Goal: Information Seeking & Learning: Learn about a topic

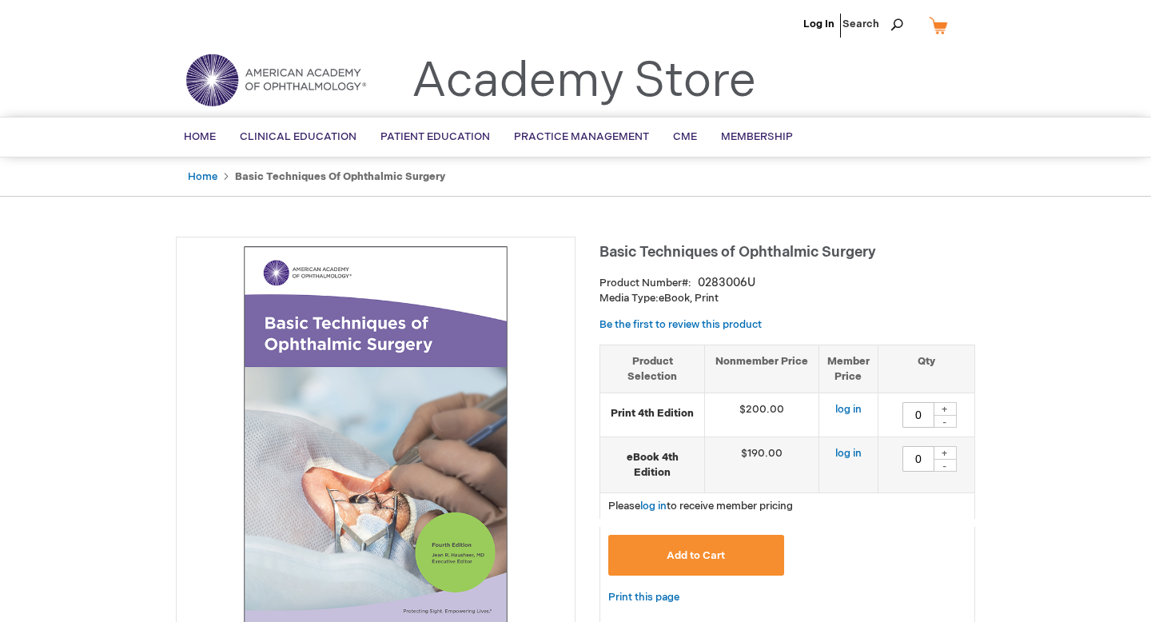
type input "0"
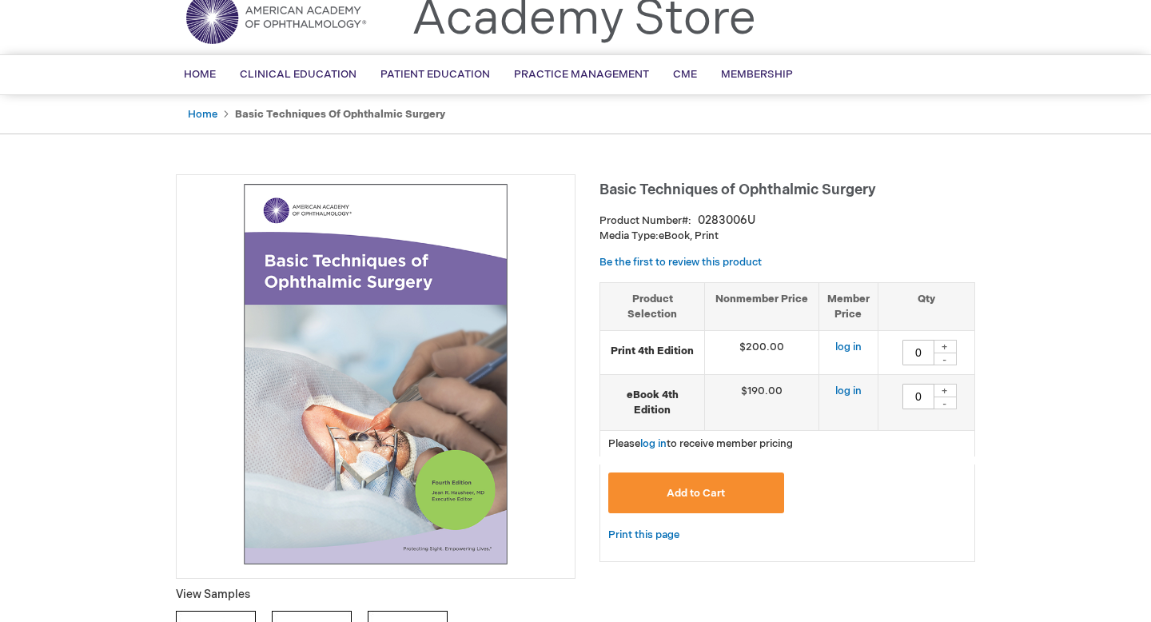
scroll to position [59, 0]
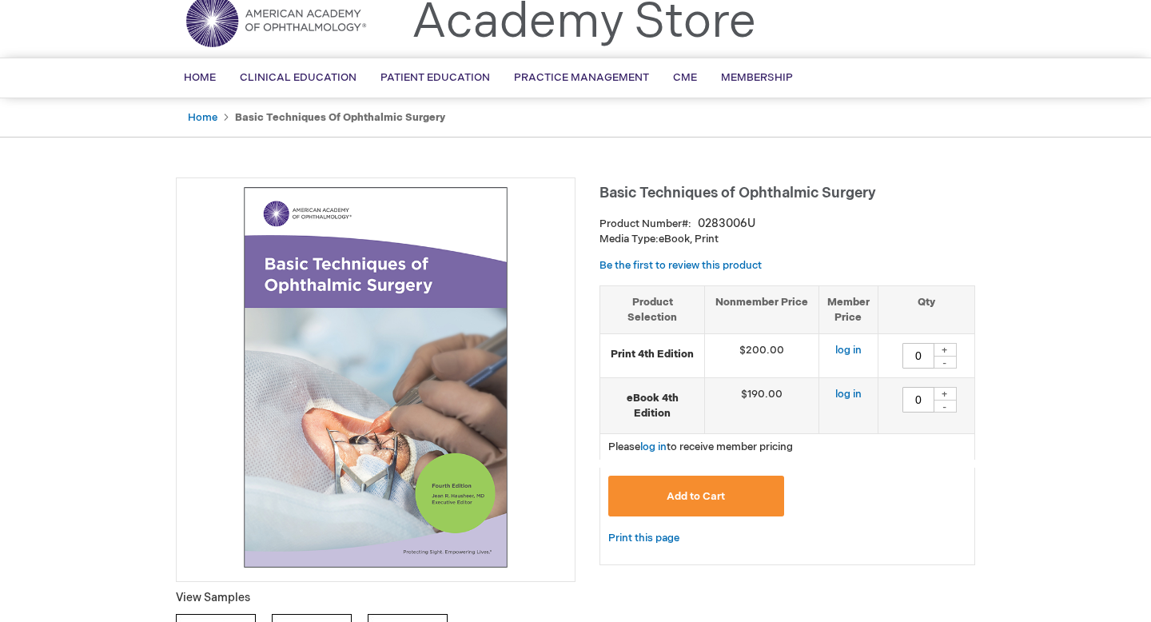
drag, startPoint x: 604, startPoint y: 193, endPoint x: 925, endPoint y: 186, distance: 320.6
click at [925, 186] on h1 "Basic Techniques of Ophthalmic Surgery" at bounding box center [788, 190] width 376 height 26
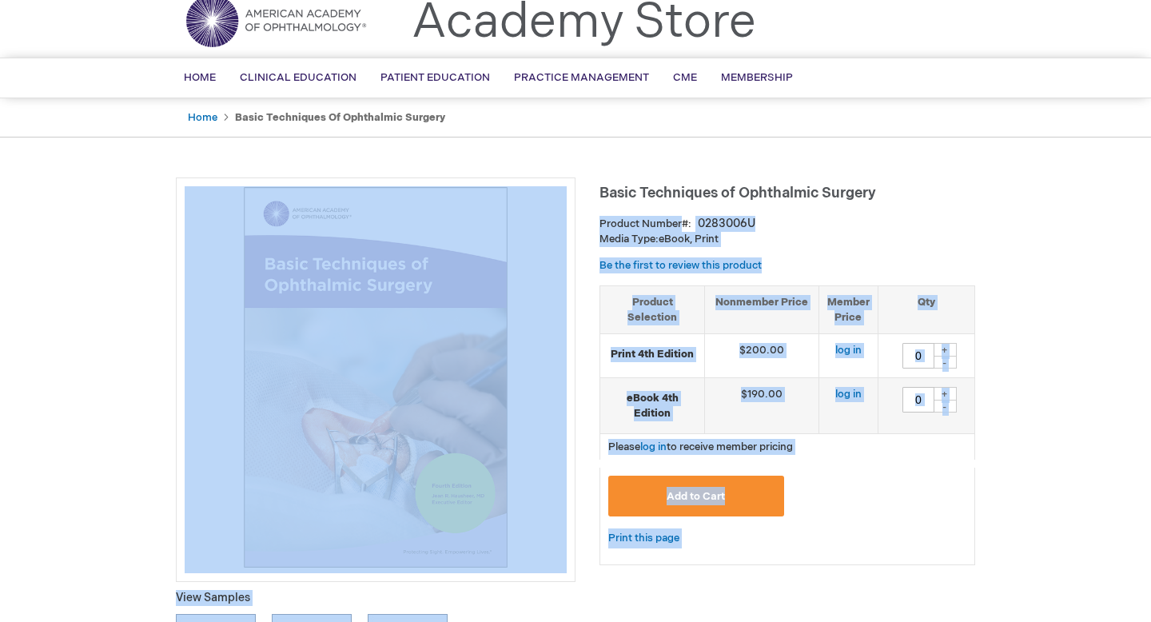
drag, startPoint x: 889, startPoint y: 194, endPoint x: 597, endPoint y: 201, distance: 291.9
drag, startPoint x: 599, startPoint y: 189, endPoint x: 905, endPoint y: 189, distance: 306.2
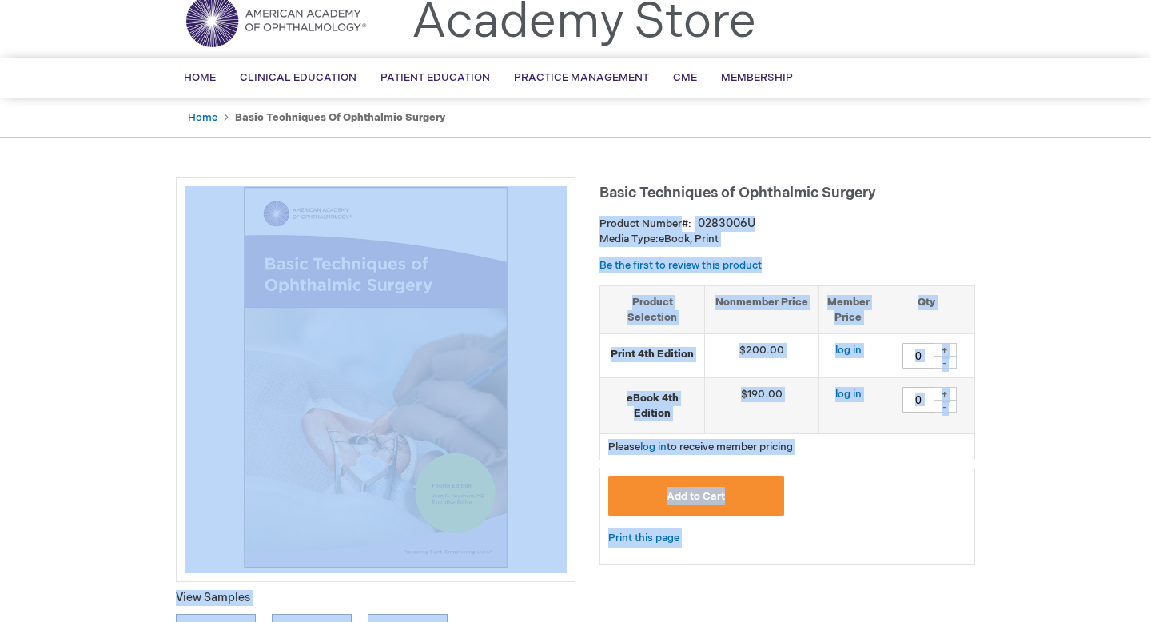
click at [905, 189] on h1 "Basic Techniques of Ophthalmic Surgery" at bounding box center [788, 190] width 376 height 26
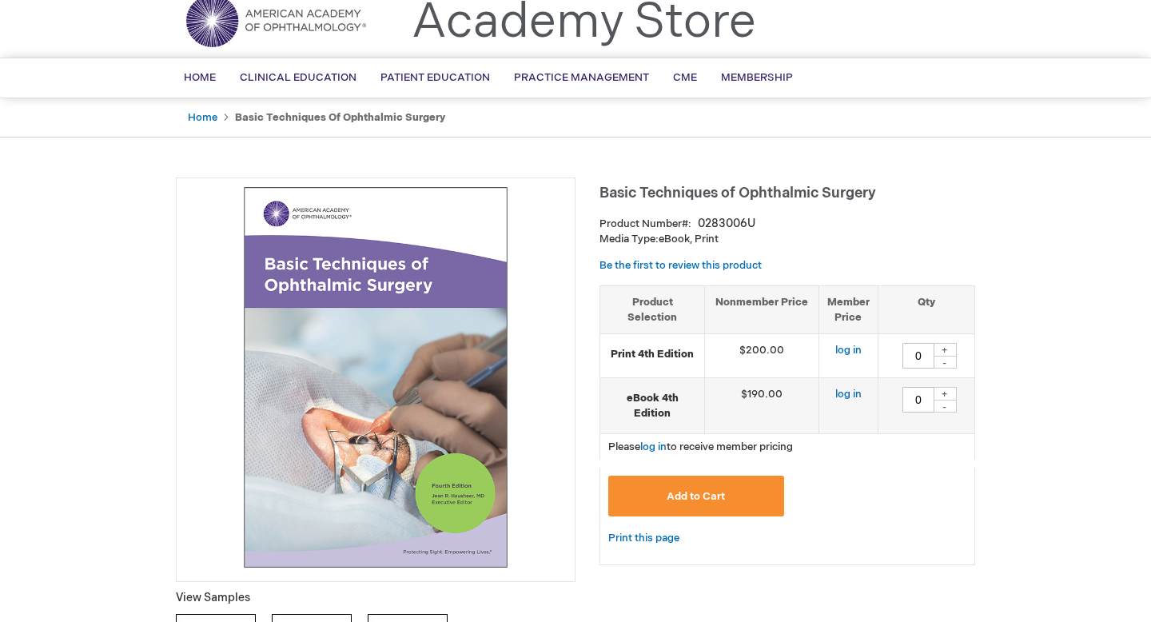
click at [604, 196] on span "Basic Techniques of Ophthalmic Surgery" at bounding box center [738, 193] width 277 height 17
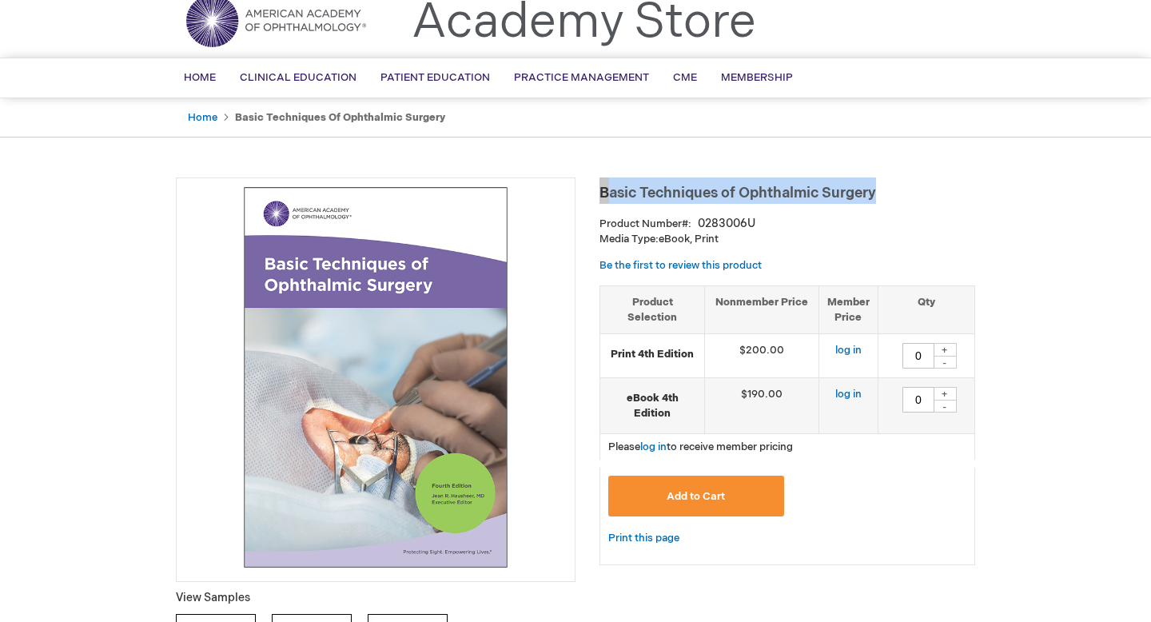
drag, startPoint x: 602, startPoint y: 196, endPoint x: 952, endPoint y: 195, distance: 350.1
click at [952, 195] on h1 "Basic Techniques of Ophthalmic Surgery" at bounding box center [788, 190] width 376 height 26
copy span "Basic Techniques of Ophthalmic Surgery"
